Goal: Information Seeking & Learning: Check status

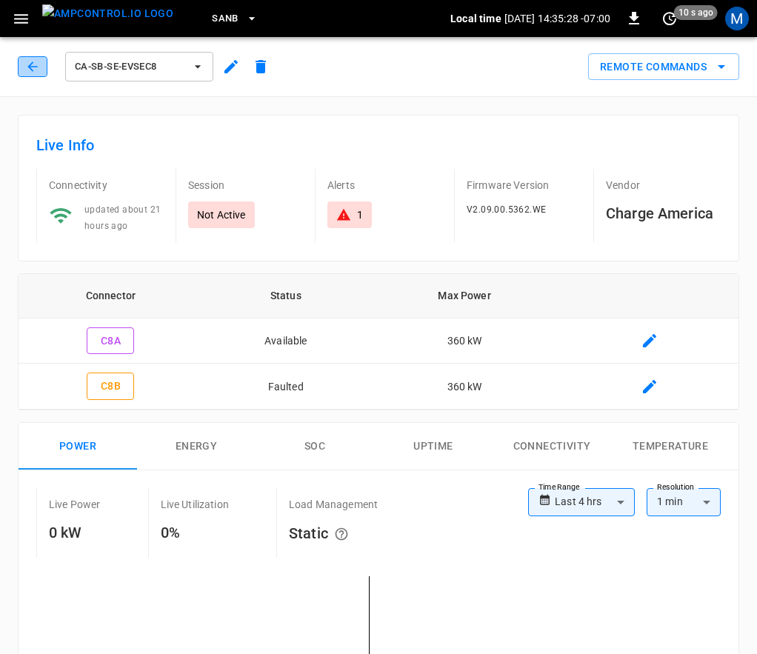
click at [28, 73] on icon "button" at bounding box center [32, 66] width 15 height 15
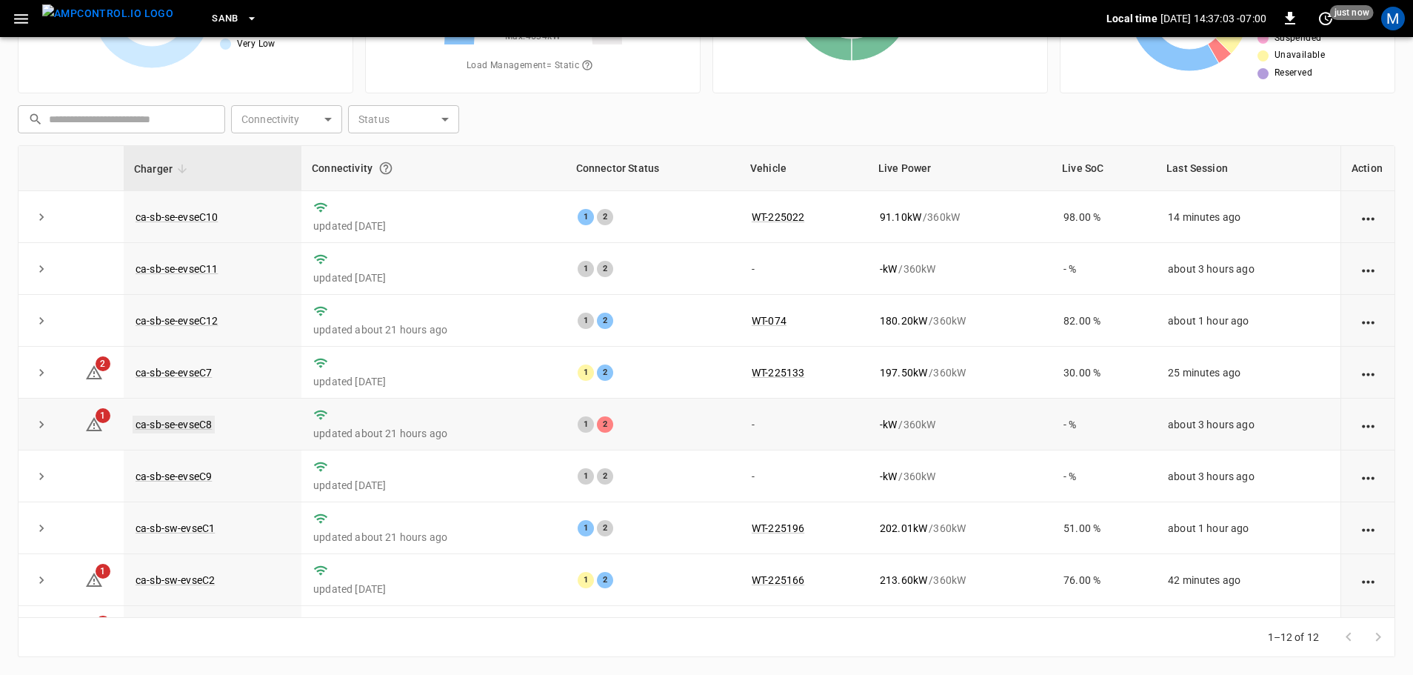
click at [208, 425] on link "ca-sb-se-evseC8" at bounding box center [174, 424] width 82 height 18
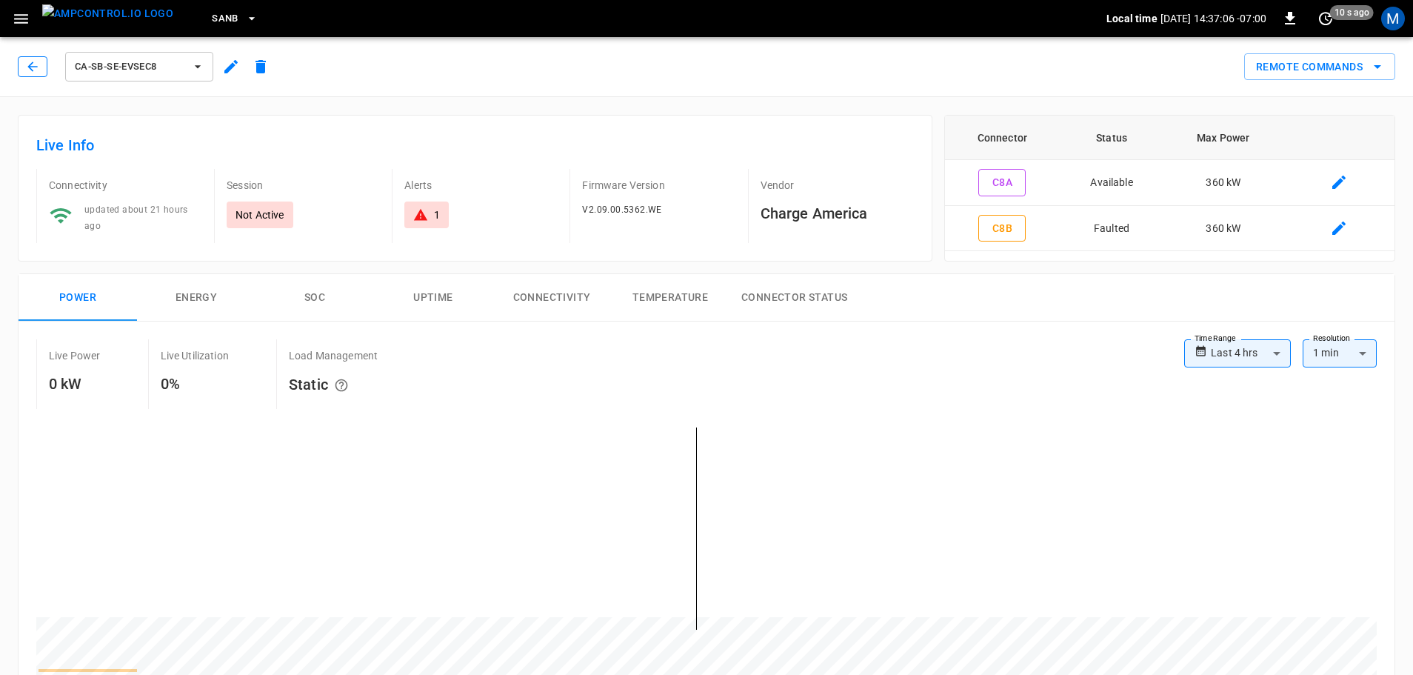
click at [24, 67] on button "button" at bounding box center [33, 66] width 30 height 21
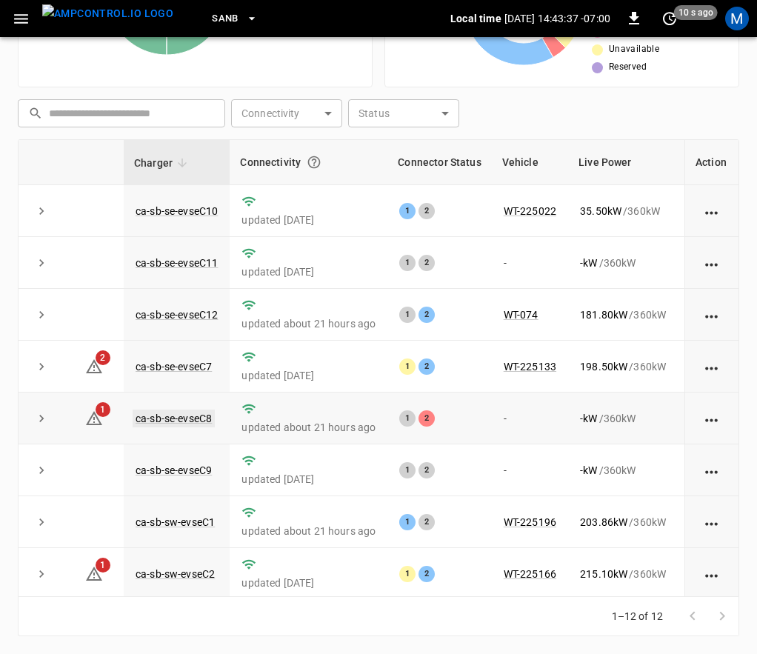
click at [196, 418] on link "ca-sb-se-evseC8" at bounding box center [174, 418] width 82 height 18
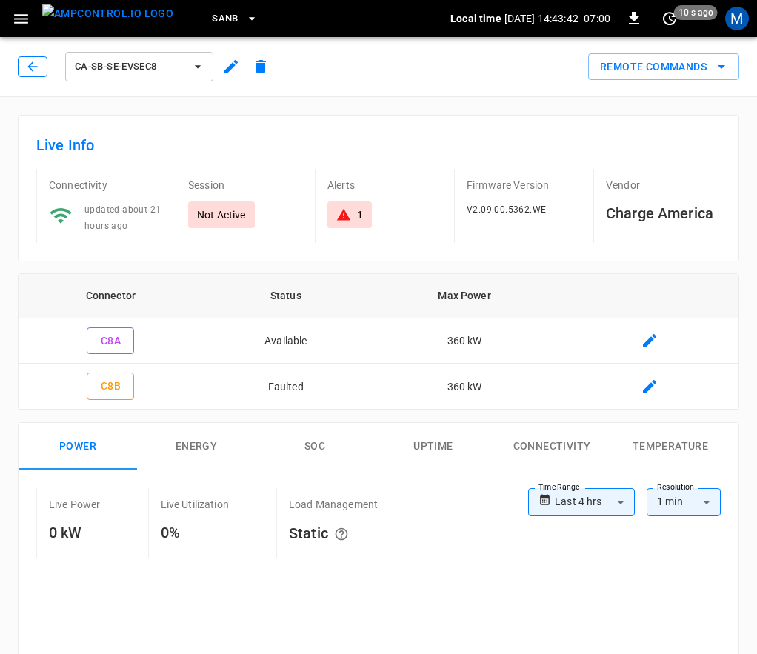
click at [39, 74] on button "button" at bounding box center [33, 66] width 30 height 21
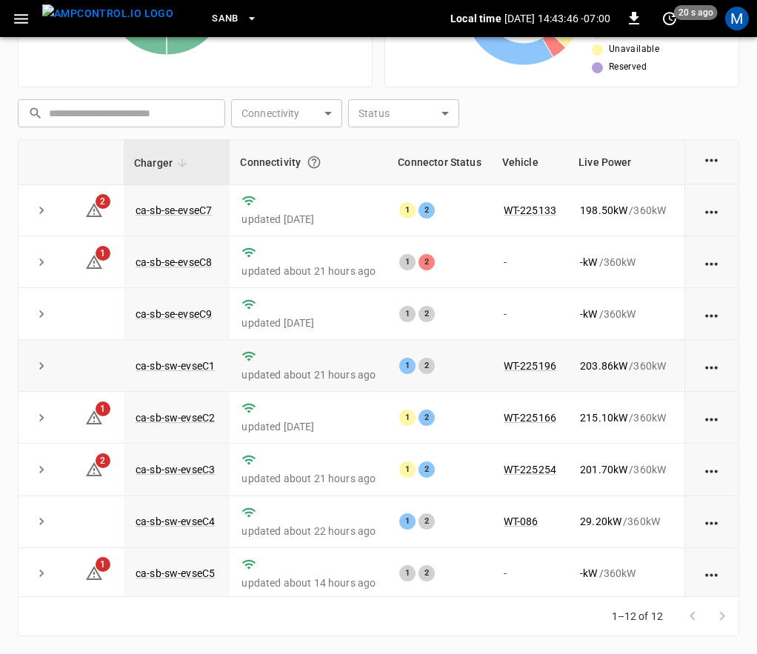
scroll to position [229, 0]
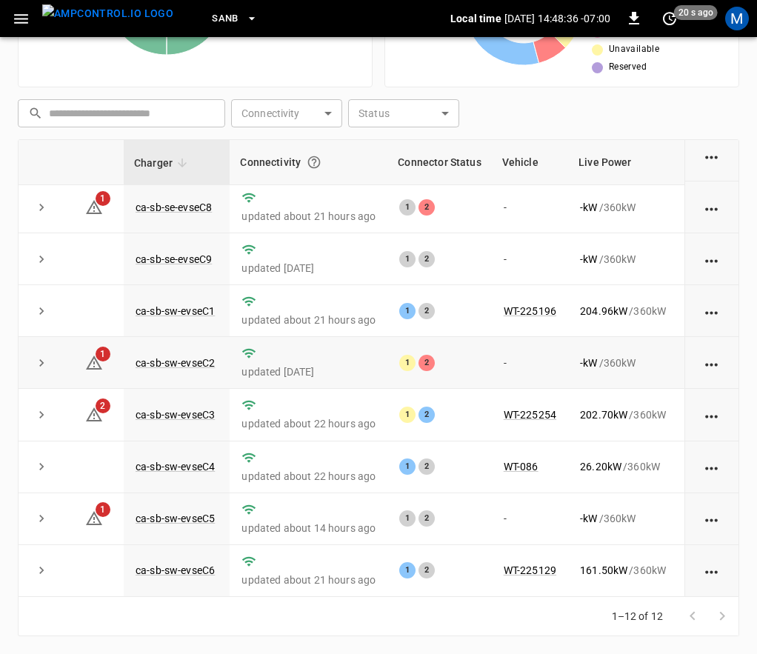
click at [211, 343] on td "ca-sb-sw-evseC2" at bounding box center [177, 363] width 106 height 52
click at [207, 355] on link "ca-sb-sw-evseC2" at bounding box center [175, 363] width 85 height 18
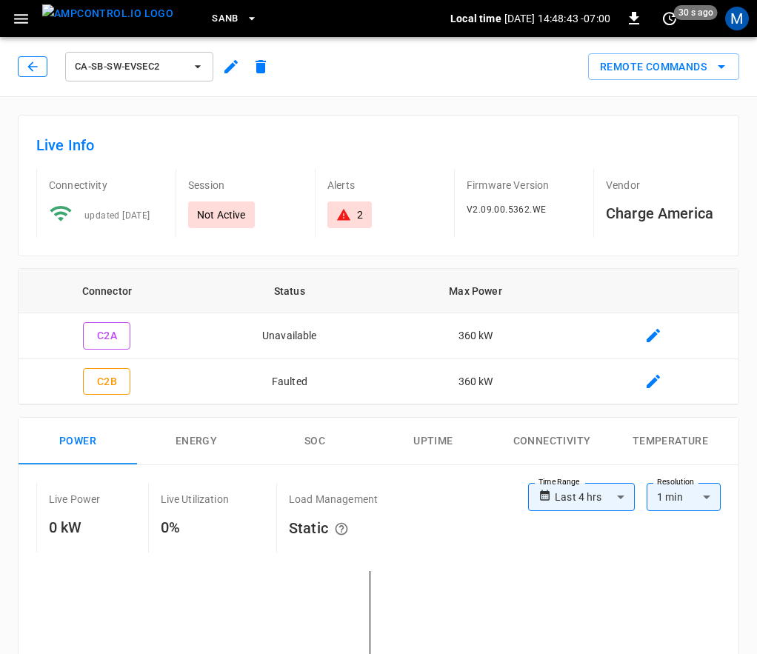
click at [27, 60] on icon "button" at bounding box center [32, 66] width 15 height 15
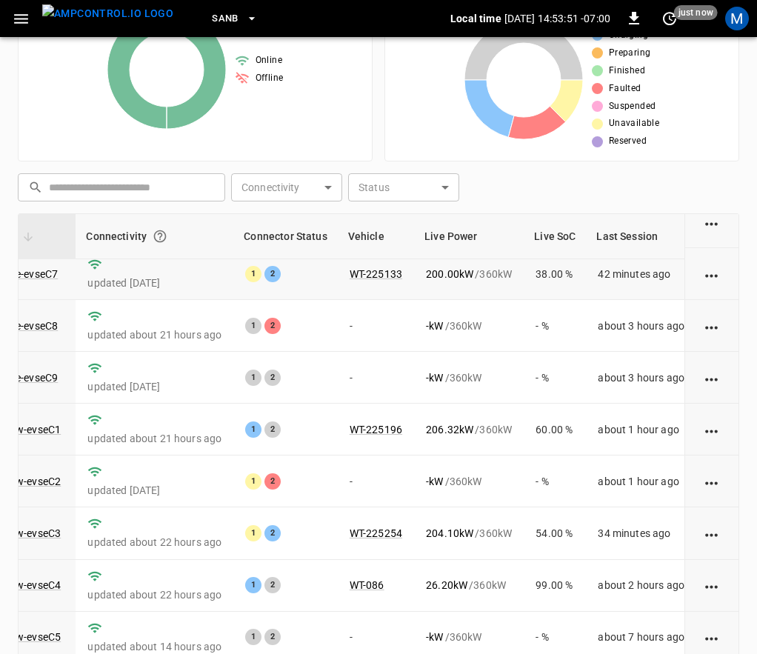
scroll to position [81, 154]
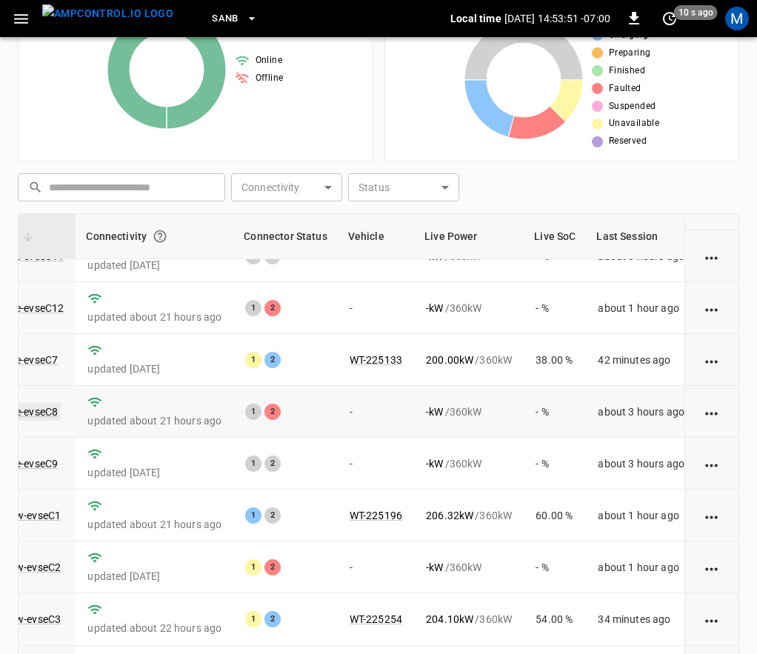
click at [45, 410] on link "ca-sb-se-evseC8" at bounding box center [20, 412] width 82 height 18
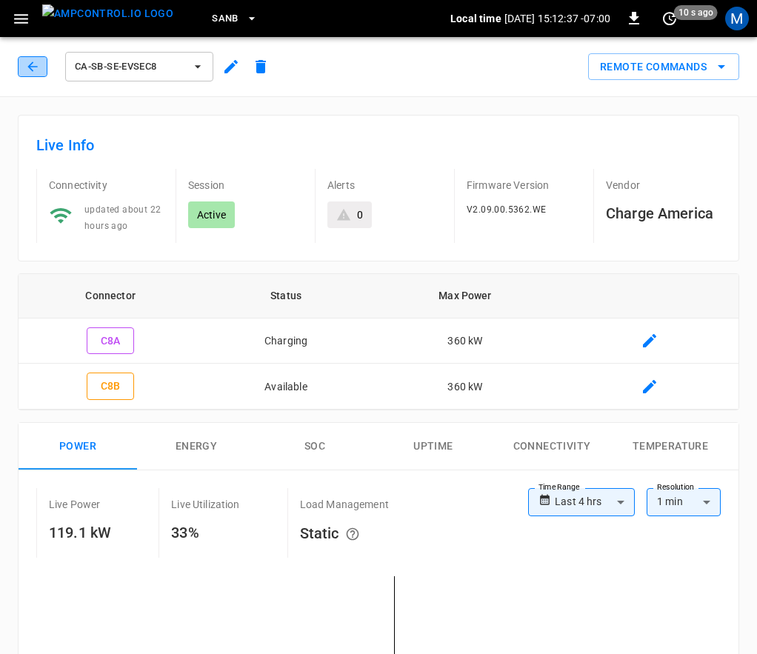
click at [30, 68] on icon "button" at bounding box center [32, 66] width 10 height 10
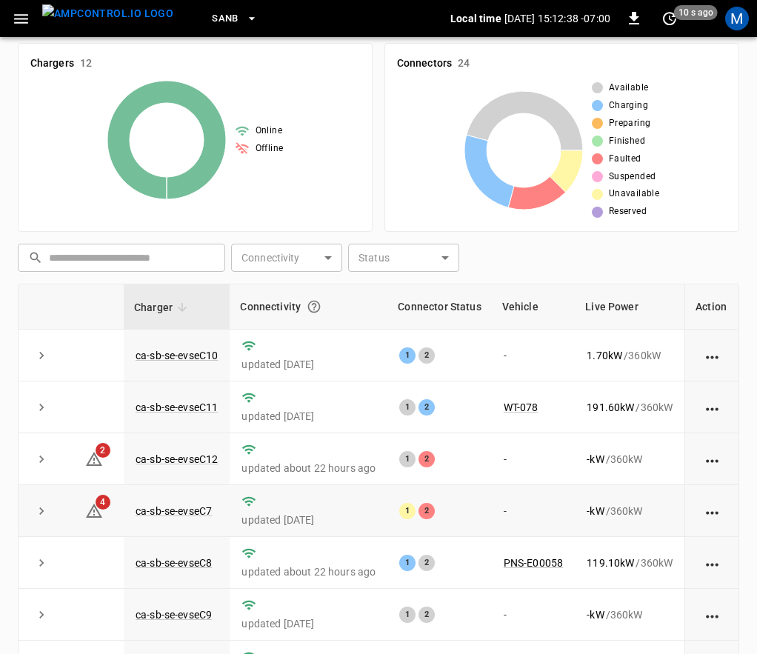
scroll to position [204, 0]
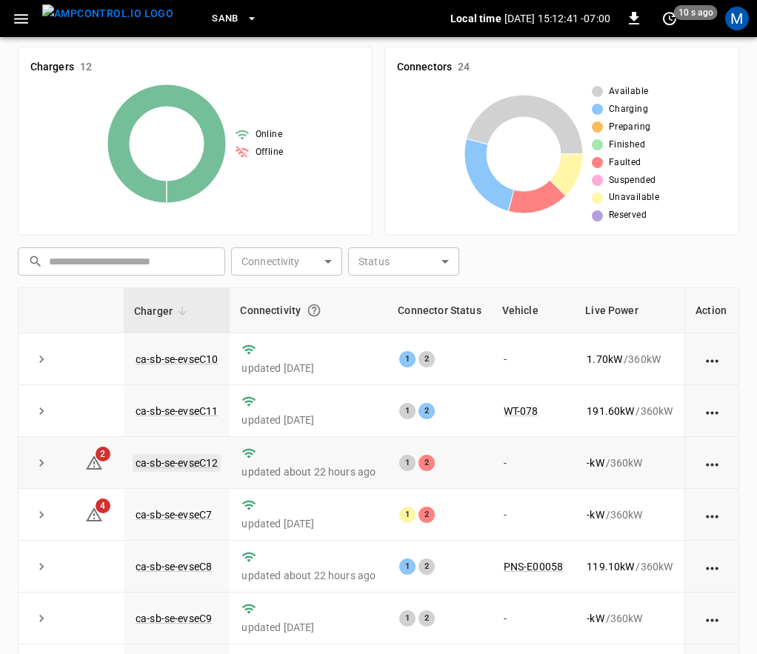
click at [207, 469] on link "ca-sb-se-evseC12" at bounding box center [177, 463] width 88 height 18
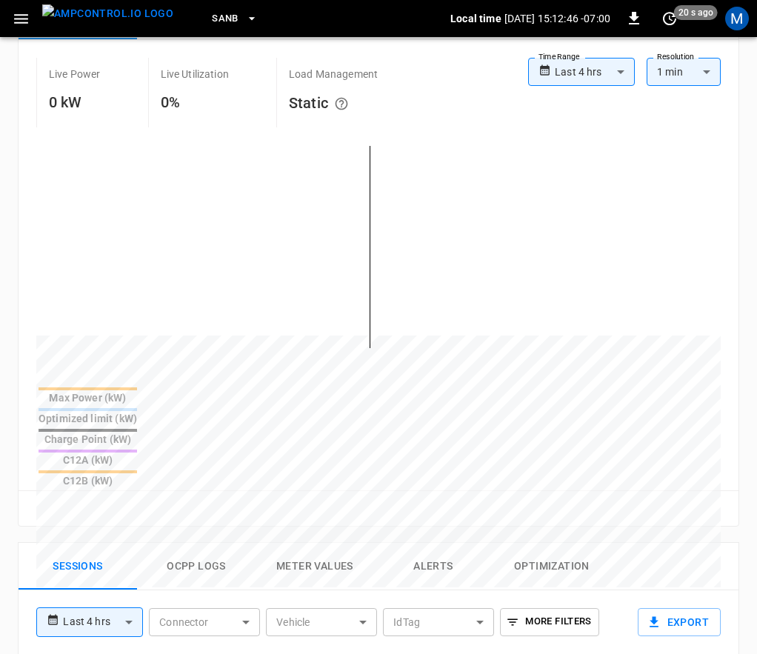
scroll to position [1, 0]
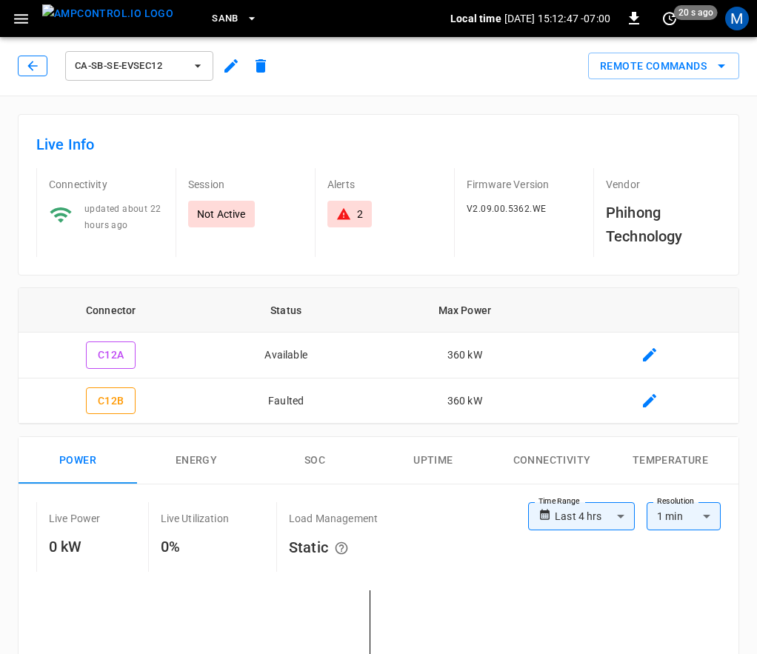
click at [35, 58] on button "button" at bounding box center [33, 66] width 30 height 21
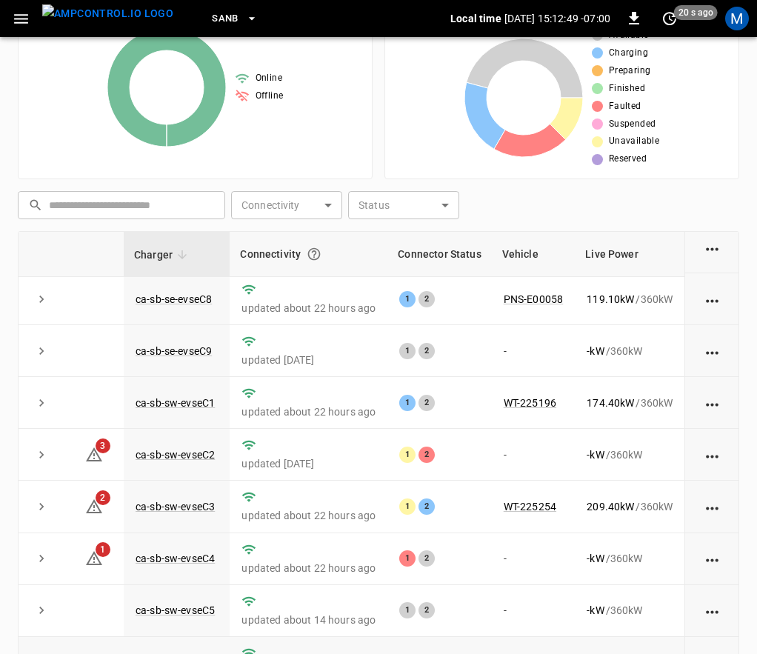
scroll to position [352, 0]
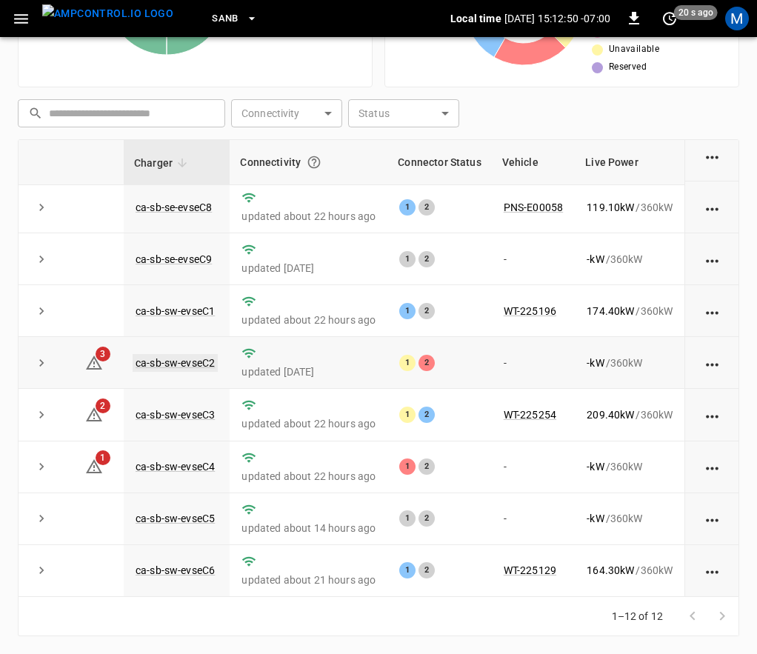
click at [184, 354] on link "ca-sb-sw-evseC2" at bounding box center [175, 363] width 85 height 18
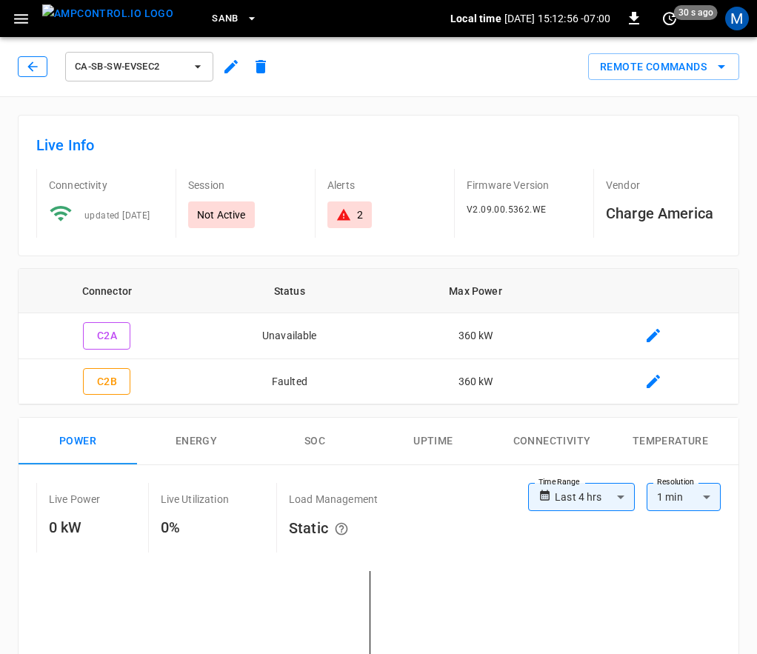
click at [40, 73] on button "button" at bounding box center [33, 66] width 30 height 21
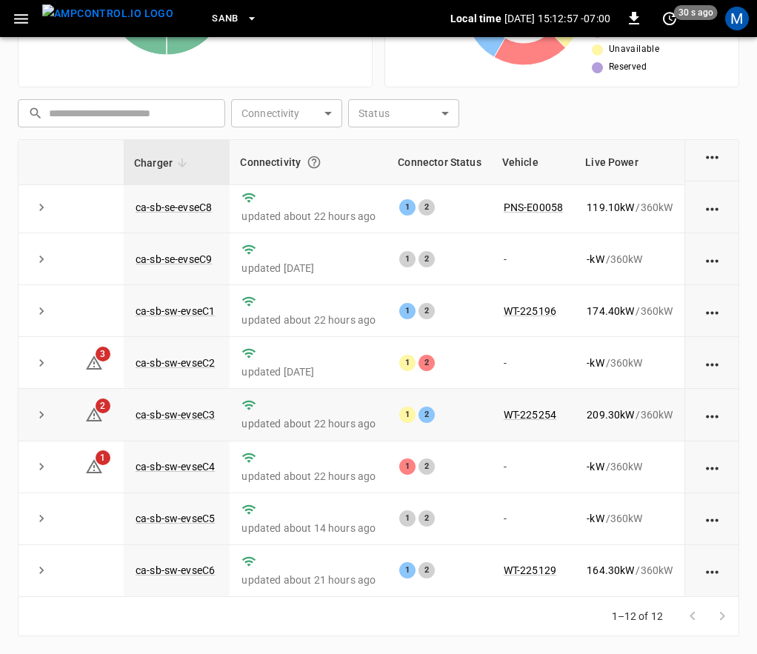
scroll to position [229, 0]
click at [186, 458] on link "ca-sb-sw-evseC4" at bounding box center [175, 467] width 85 height 18
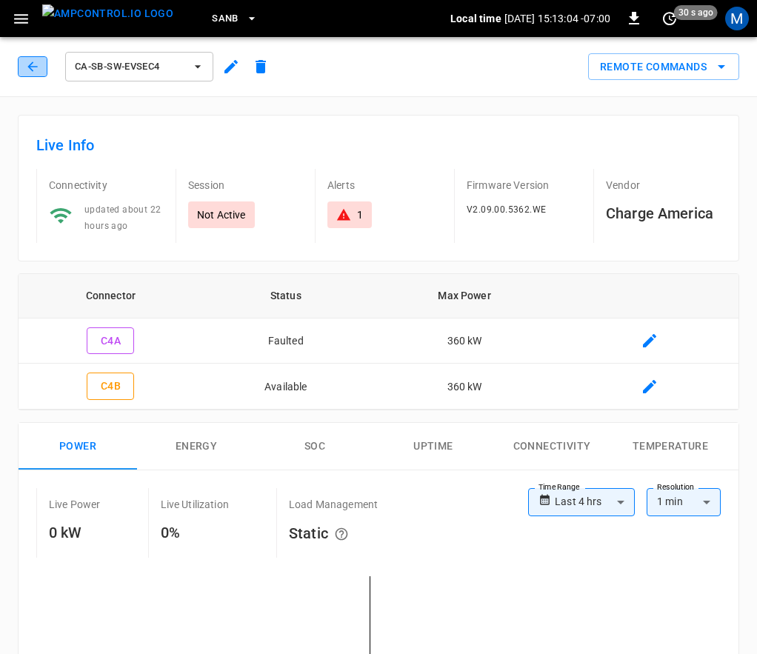
click at [39, 73] on icon "button" at bounding box center [32, 66] width 15 height 15
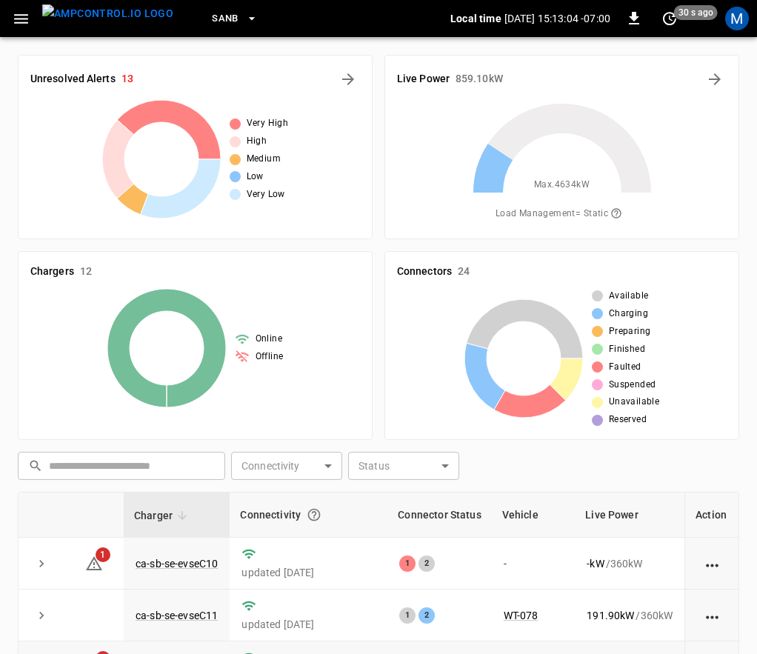
scroll to position [352, 0]
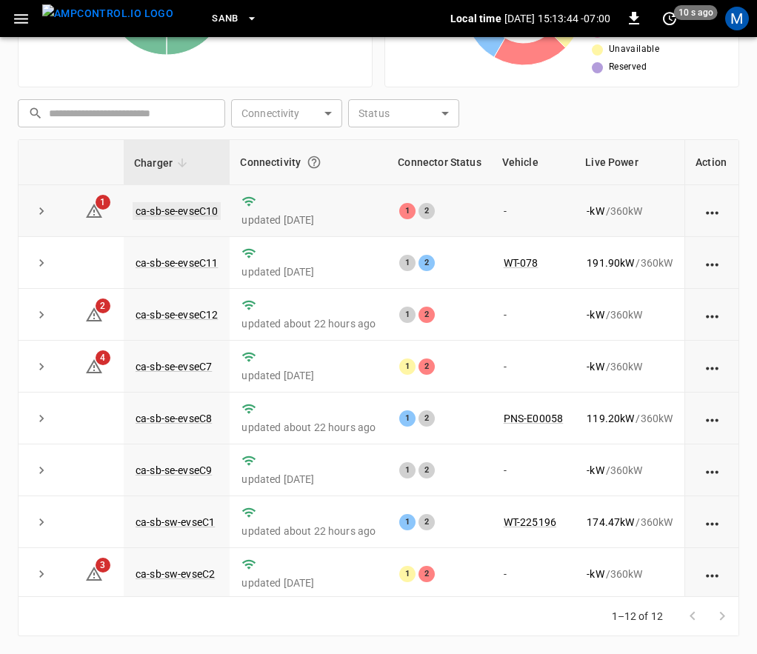
click at [174, 214] on link "ca-sb-se-evseC10" at bounding box center [177, 211] width 88 height 18
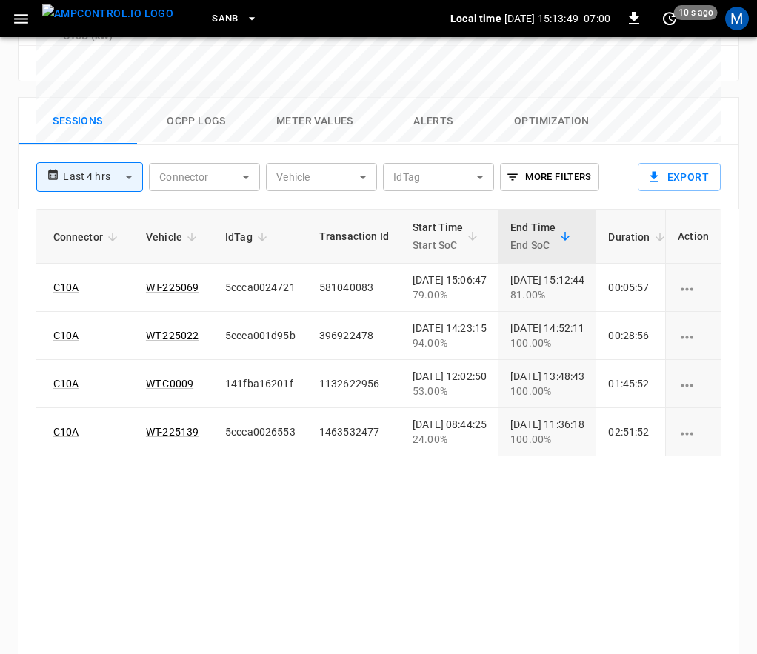
scroll to position [0, 150]
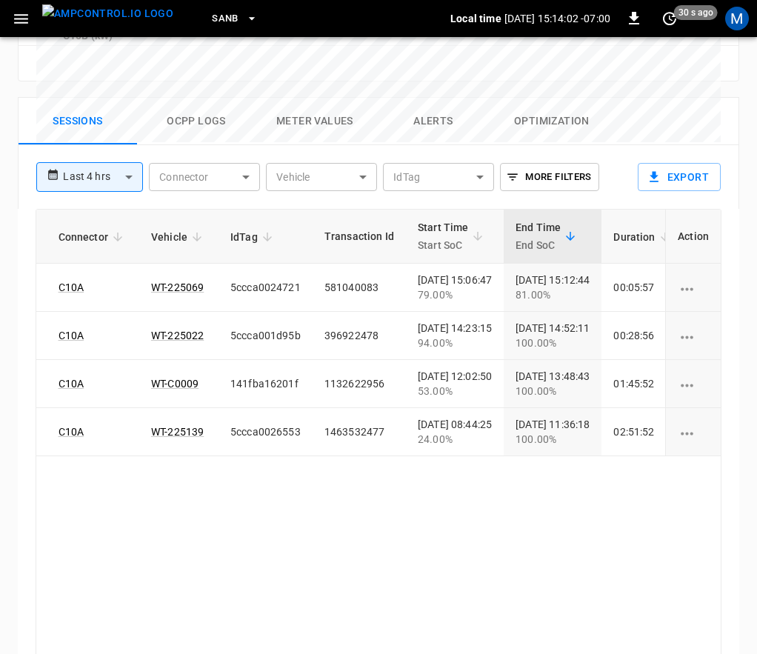
drag, startPoint x: 188, startPoint y: 596, endPoint x: 151, endPoint y: 595, distance: 37.0
drag, startPoint x: 210, startPoint y: 581, endPoint x: 175, endPoint y: 584, distance: 34.2
click at [173, 585] on div "ID Session Connector Vehicle IdTag Transaction Id Start Time Start SoC End Time…" at bounding box center [379, 438] width 686 height 458
drag, startPoint x: 195, startPoint y: 586, endPoint x: 118, endPoint y: 588, distance: 77.8
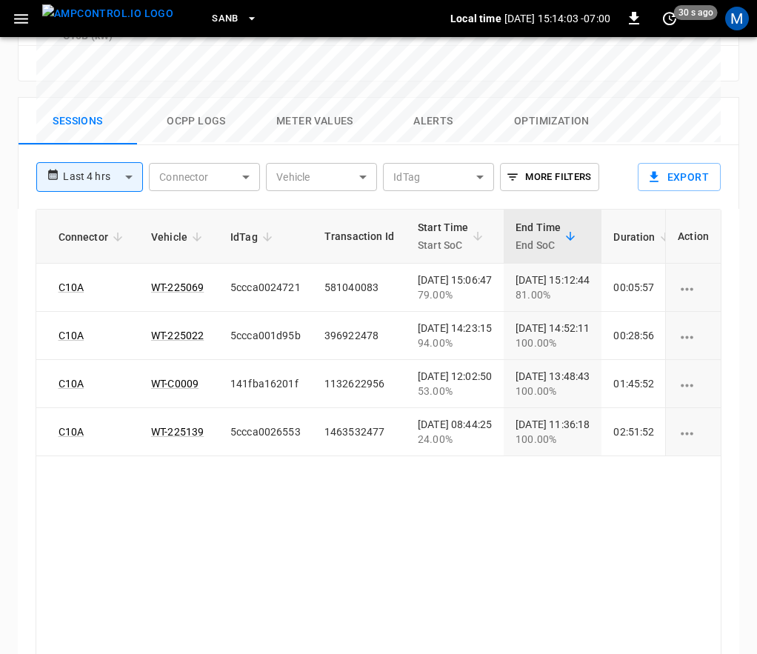
click at [118, 588] on div "ID Session Connector Vehicle IdTag Transaction Id Start Time Start SoC End Time…" at bounding box center [379, 438] width 686 height 458
click at [252, 529] on div "ID Session Connector Vehicle IdTag Transaction Id Start Time Start SoC End Time…" at bounding box center [379, 438] width 686 height 458
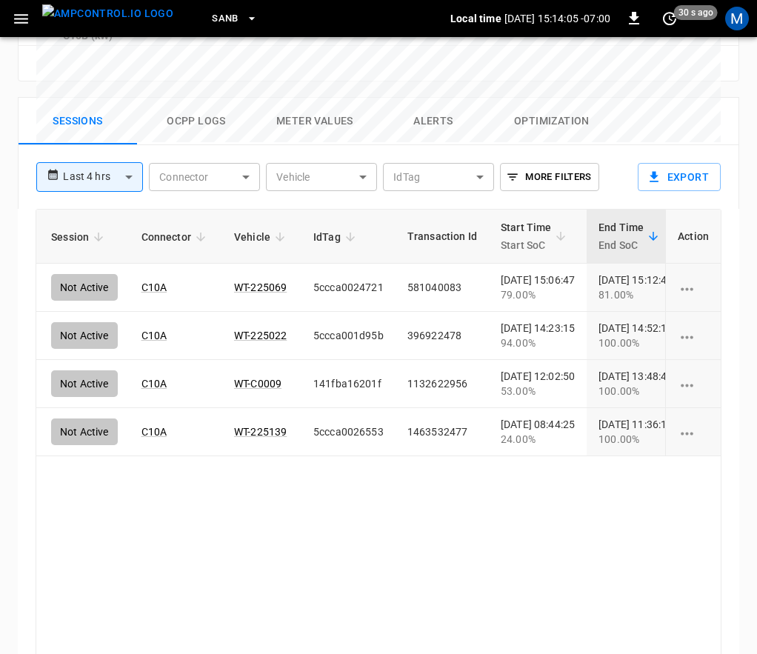
drag, startPoint x: 263, startPoint y: 577, endPoint x: 234, endPoint y: 576, distance: 28.9
click at [235, 576] on div "ID Session Connector Vehicle IdTag Transaction Id Start Time Start SoC End Time…" at bounding box center [379, 438] width 686 height 458
drag, startPoint x: 420, startPoint y: 519, endPoint x: 330, endPoint y: 523, distance: 89.7
click at [330, 523] on div "ID Session Connector Vehicle IdTag Transaction Id Start Time Start SoC End Time…" at bounding box center [379, 438] width 686 height 458
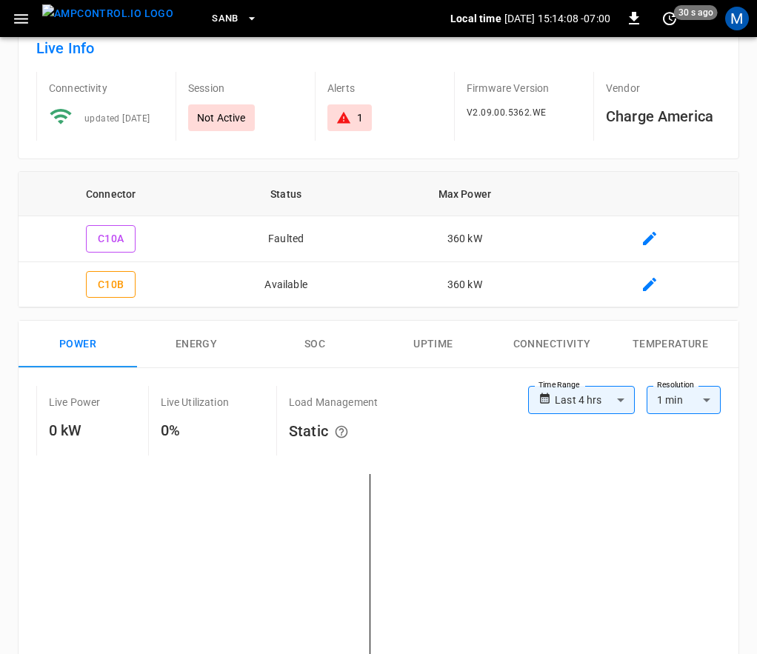
scroll to position [0, 0]
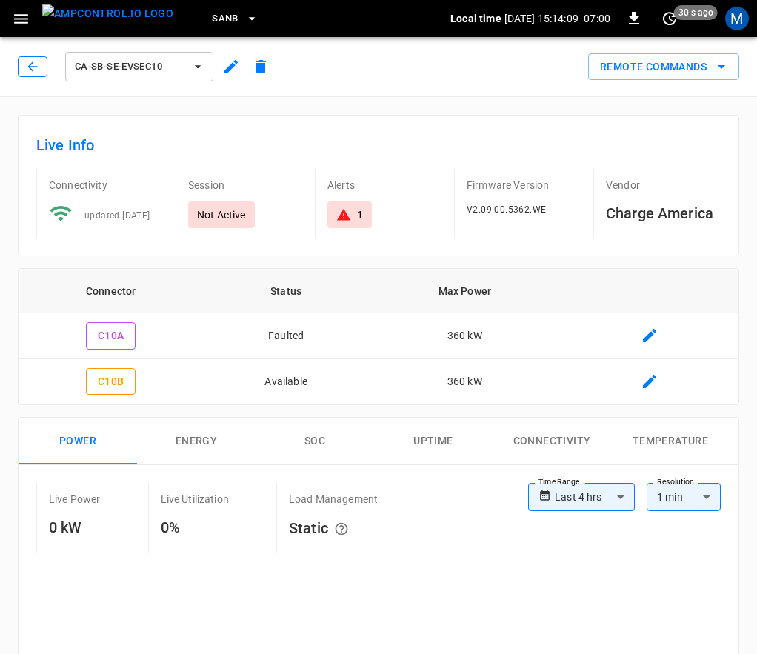
click at [35, 66] on icon "button" at bounding box center [32, 66] width 15 height 15
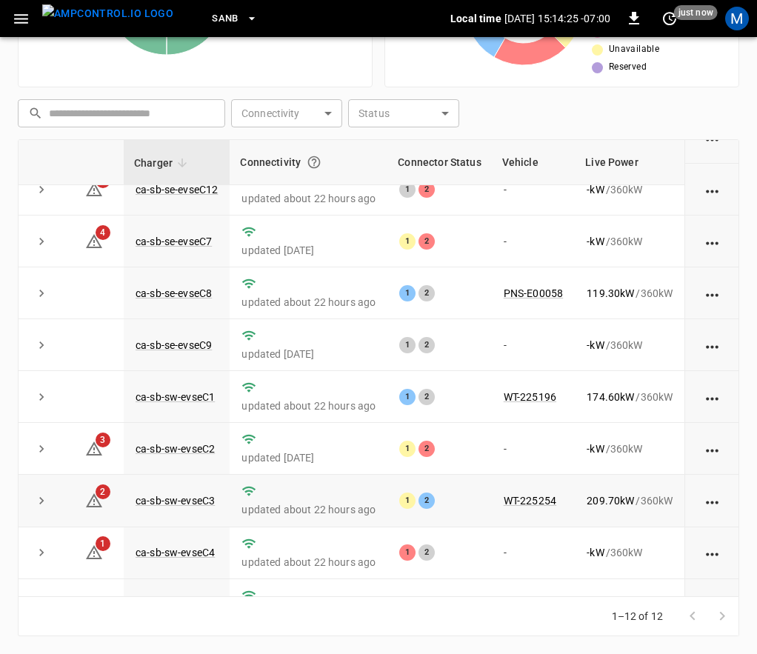
scroll to position [229, 0]
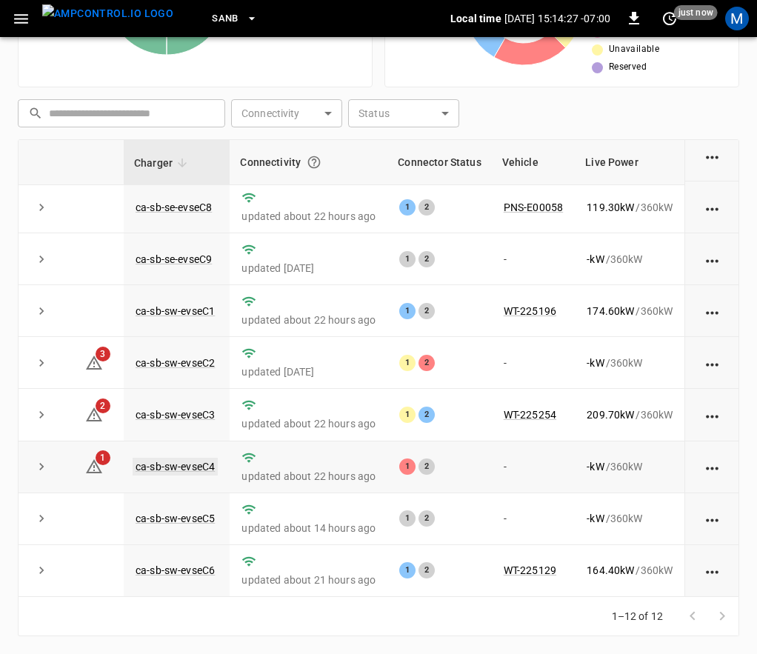
click at [192, 458] on link "ca-sb-sw-evseC4" at bounding box center [175, 467] width 85 height 18
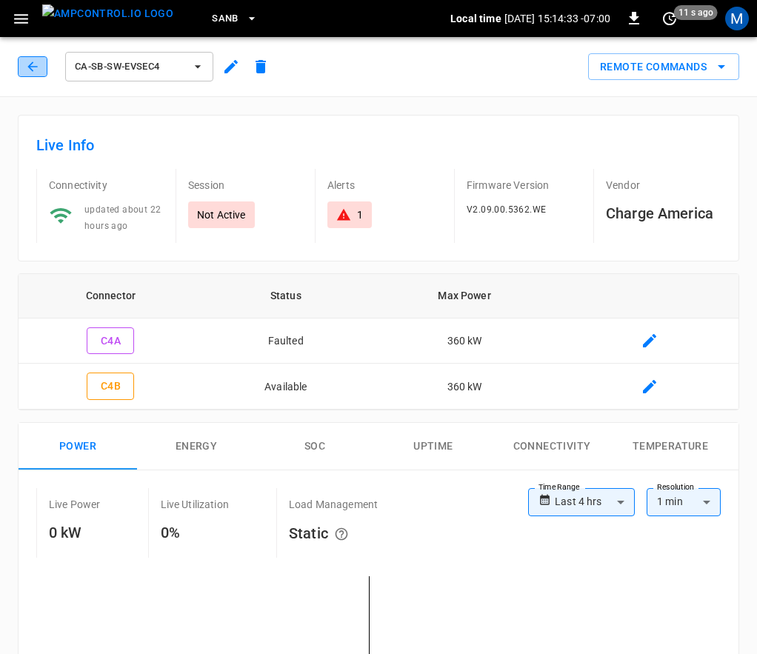
click at [41, 67] on button "button" at bounding box center [33, 66] width 30 height 21
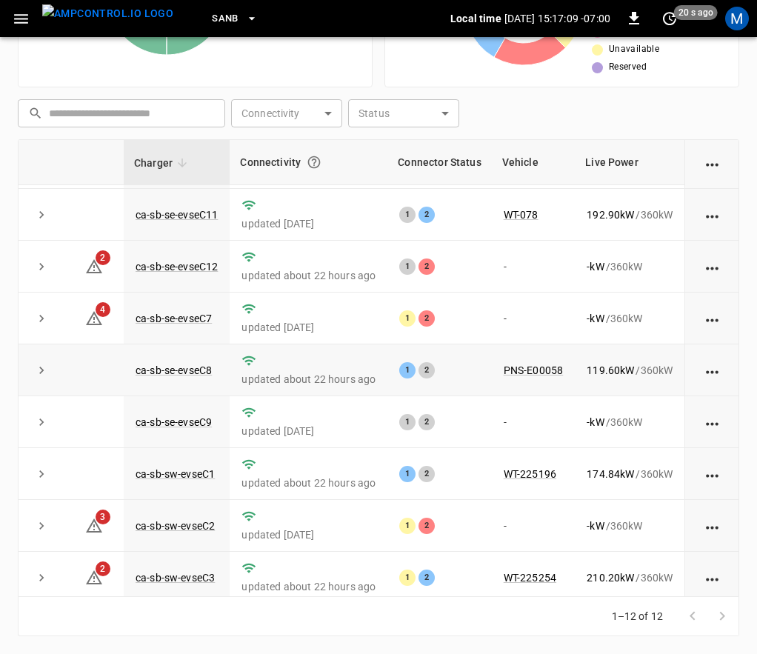
scroll to position [74, 0]
